Goal: Information Seeking & Learning: Learn about a topic

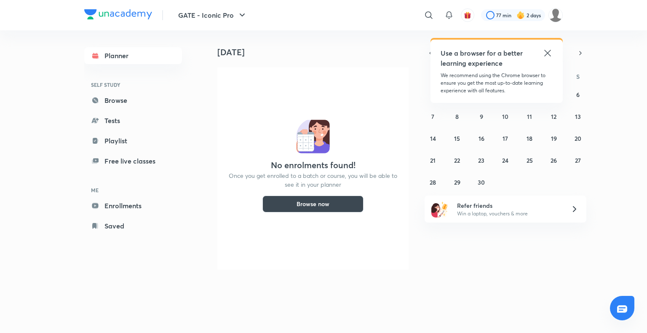
click at [548, 53] on icon at bounding box center [547, 53] width 10 height 10
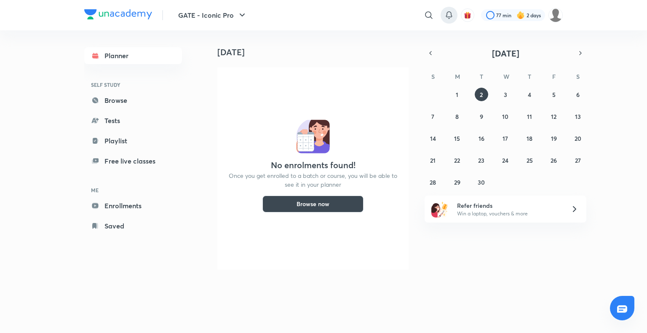
click at [453, 13] on div at bounding box center [448, 15] width 17 height 17
click at [450, 14] on icon at bounding box center [449, 15] width 10 height 10
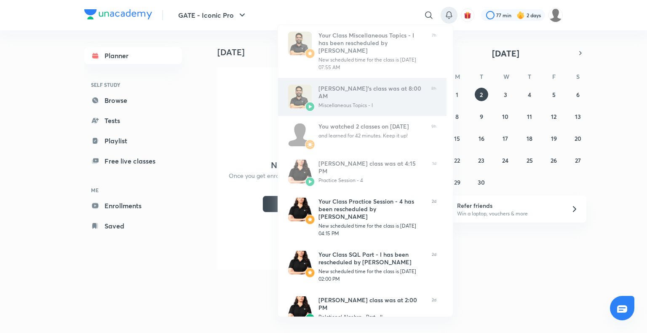
click at [386, 90] on div "[PERSON_NAME]’s class was at 8:00 AM" at bounding box center [371, 92] width 106 height 15
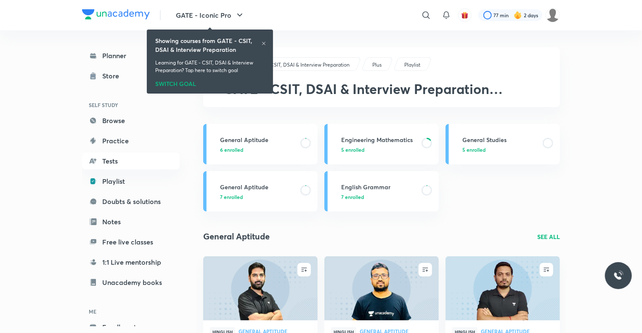
click at [263, 43] on icon at bounding box center [263, 43] width 3 height 3
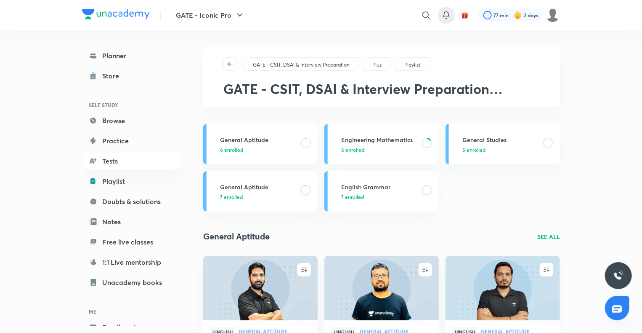
click at [443, 16] on icon at bounding box center [447, 15] width 10 height 10
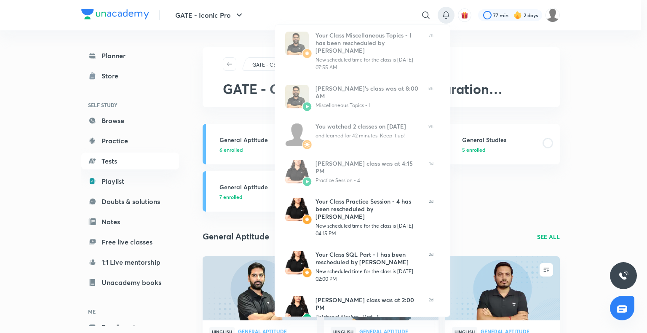
click at [564, 49] on div at bounding box center [323, 166] width 647 height 333
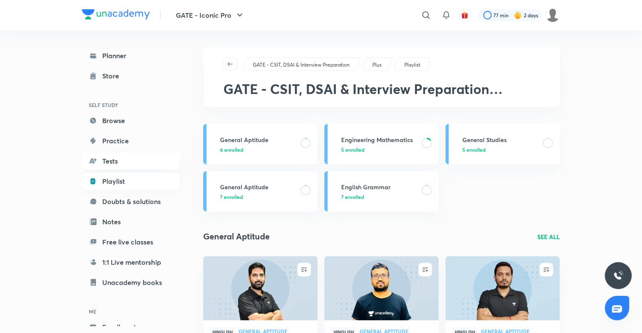
click at [113, 183] on link "Playlist" at bounding box center [131, 181] width 98 height 17
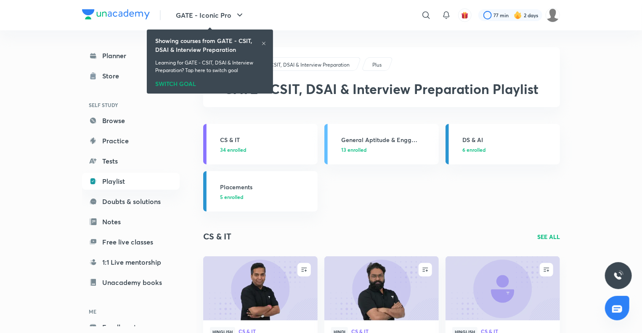
click at [263, 44] on icon at bounding box center [263, 43] width 5 height 5
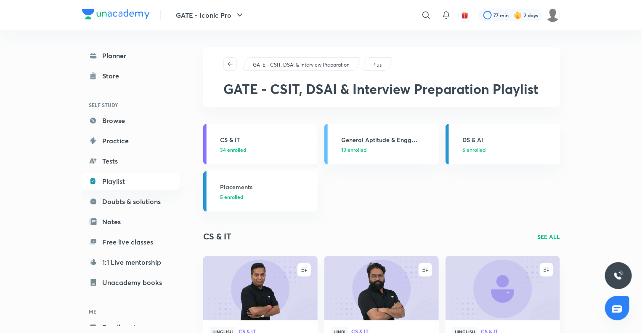
click at [240, 136] on h3 "CS & IT" at bounding box center [266, 139] width 93 height 9
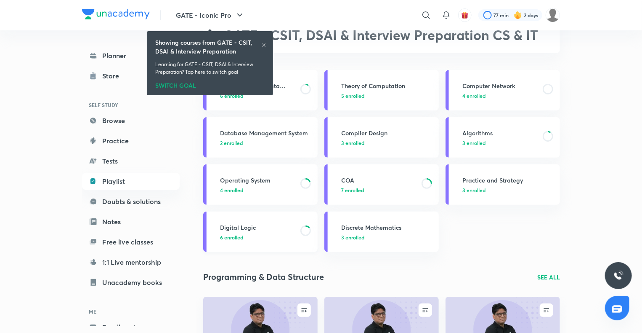
scroll to position [56, 0]
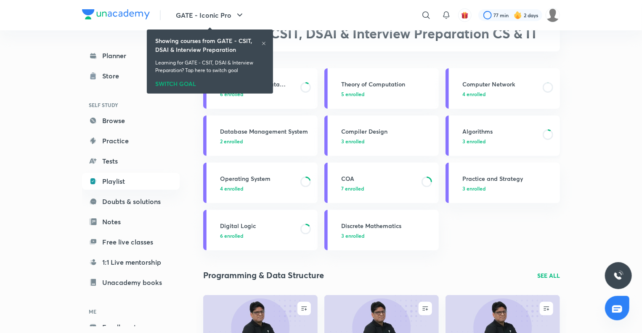
click at [490, 130] on h3 "Algorithms" at bounding box center [500, 131] width 75 height 9
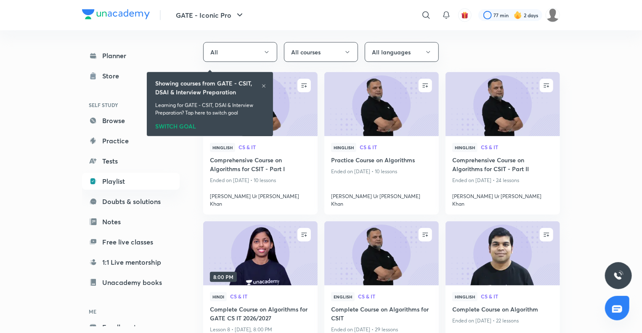
scroll to position [347, 0]
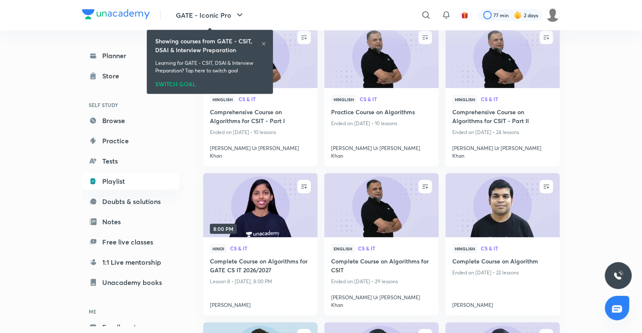
click at [264, 46] on icon at bounding box center [263, 43] width 5 height 5
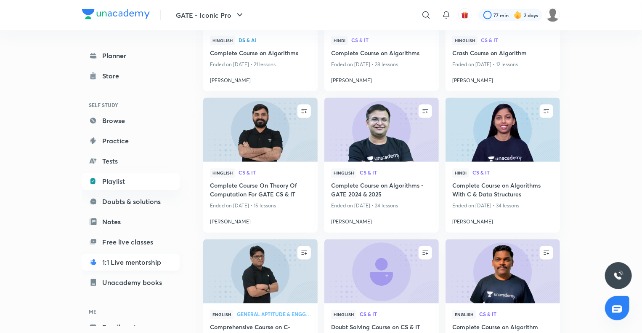
scroll to position [46, 0]
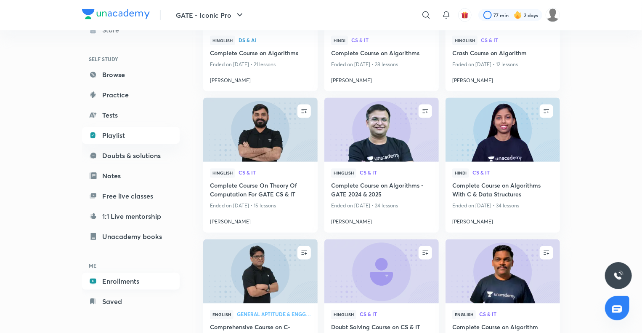
click at [118, 281] on link "Enrollments" at bounding box center [131, 280] width 98 height 17
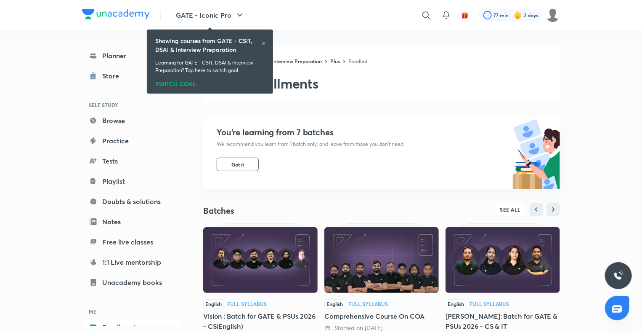
click at [266, 41] on icon at bounding box center [263, 43] width 5 height 5
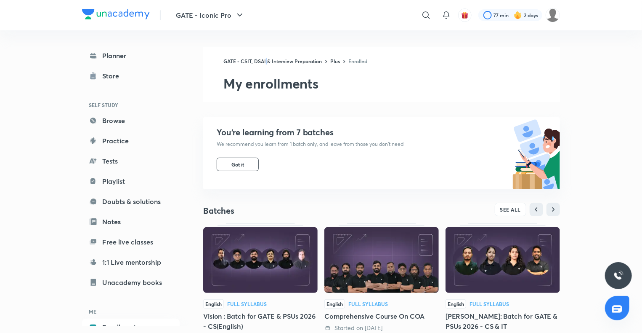
click at [266, 41] on div "Planner Store SELF STUDY Browse Practice Tests Playlist Doubts & solutions Note…" at bounding box center [321, 294] width 478 height 529
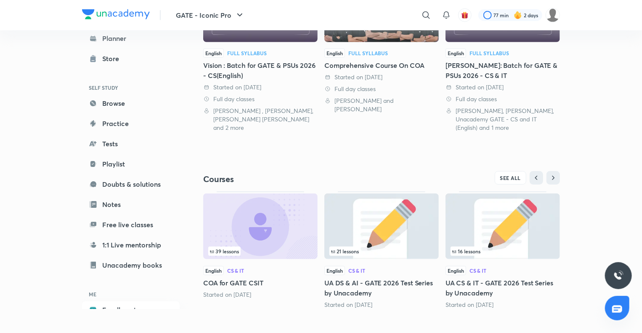
scroll to position [252, 0]
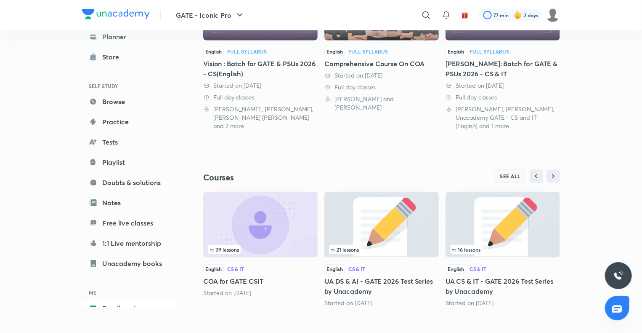
click at [515, 170] on button "SEE ALL" at bounding box center [511, 175] width 32 height 13
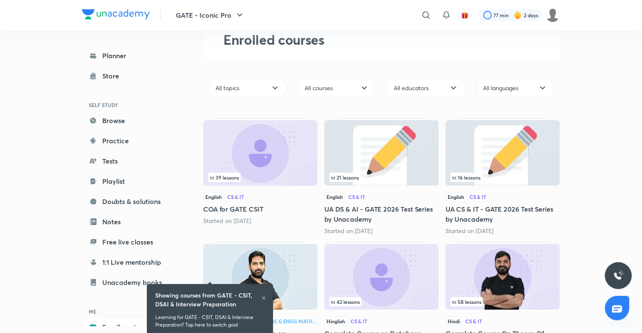
scroll to position [342, 0]
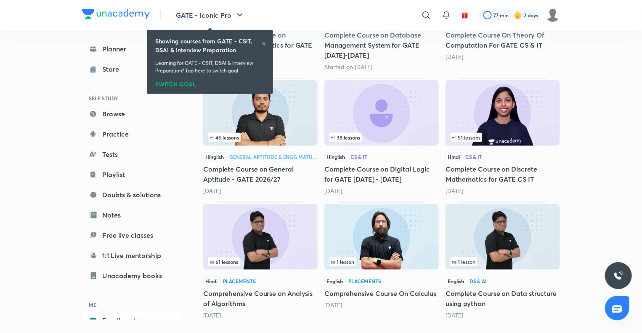
click at [369, 232] on img at bounding box center [382, 237] width 114 height 66
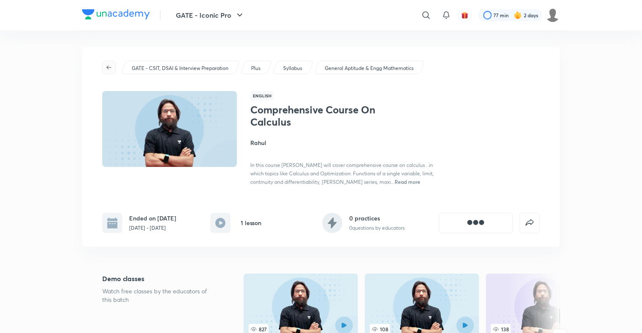
click at [108, 64] on icon "button" at bounding box center [109, 67] width 7 height 7
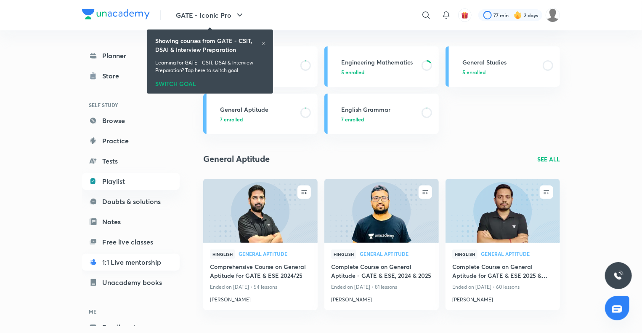
scroll to position [46, 0]
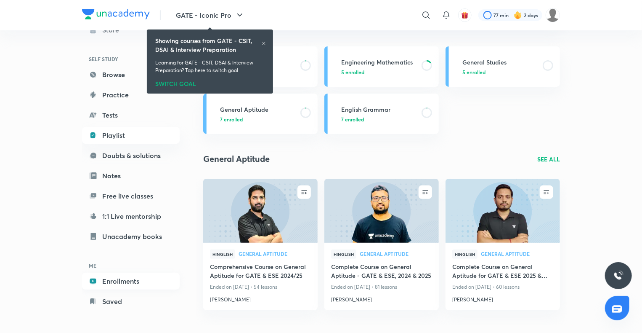
click at [122, 284] on link "Enrollments" at bounding box center [131, 280] width 98 height 17
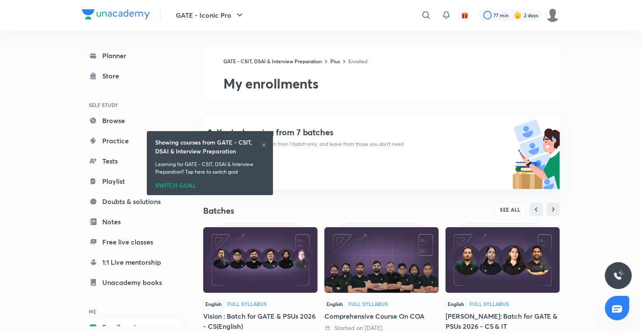
scroll to position [254, 0]
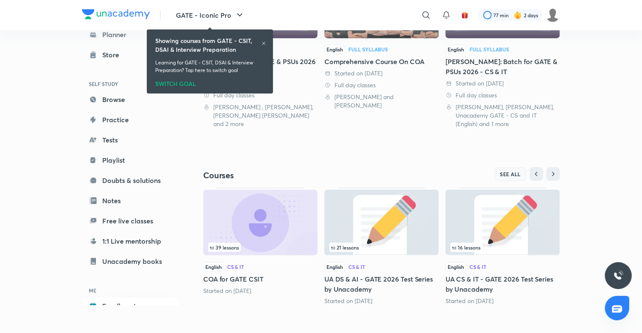
click at [503, 169] on button "SEE ALL" at bounding box center [511, 173] width 32 height 13
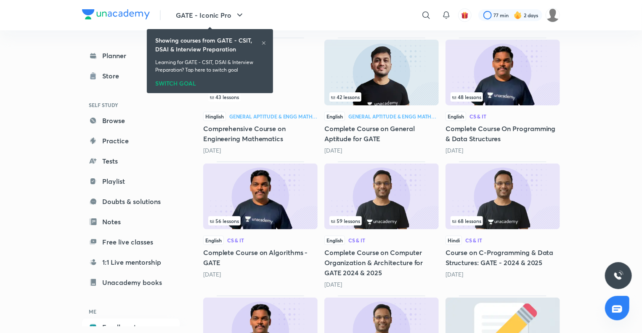
scroll to position [1661, 0]
click at [266, 198] on img at bounding box center [260, 197] width 114 height 66
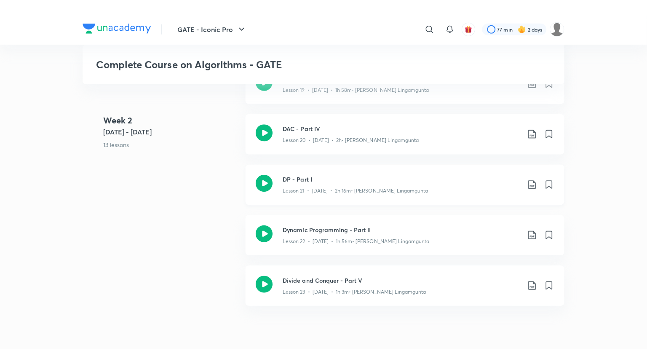
scroll to position [1373, 0]
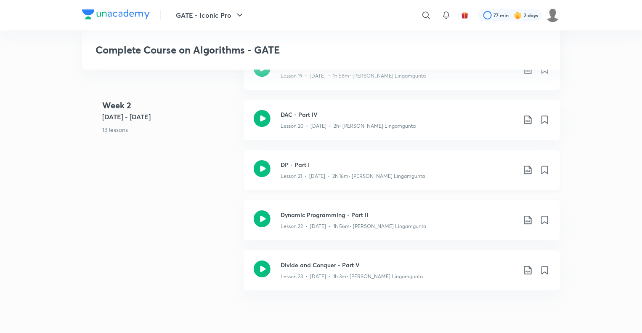
click at [290, 162] on h3 "DP - Part I" at bounding box center [399, 164] width 236 height 9
